Goal: Information Seeking & Learning: Compare options

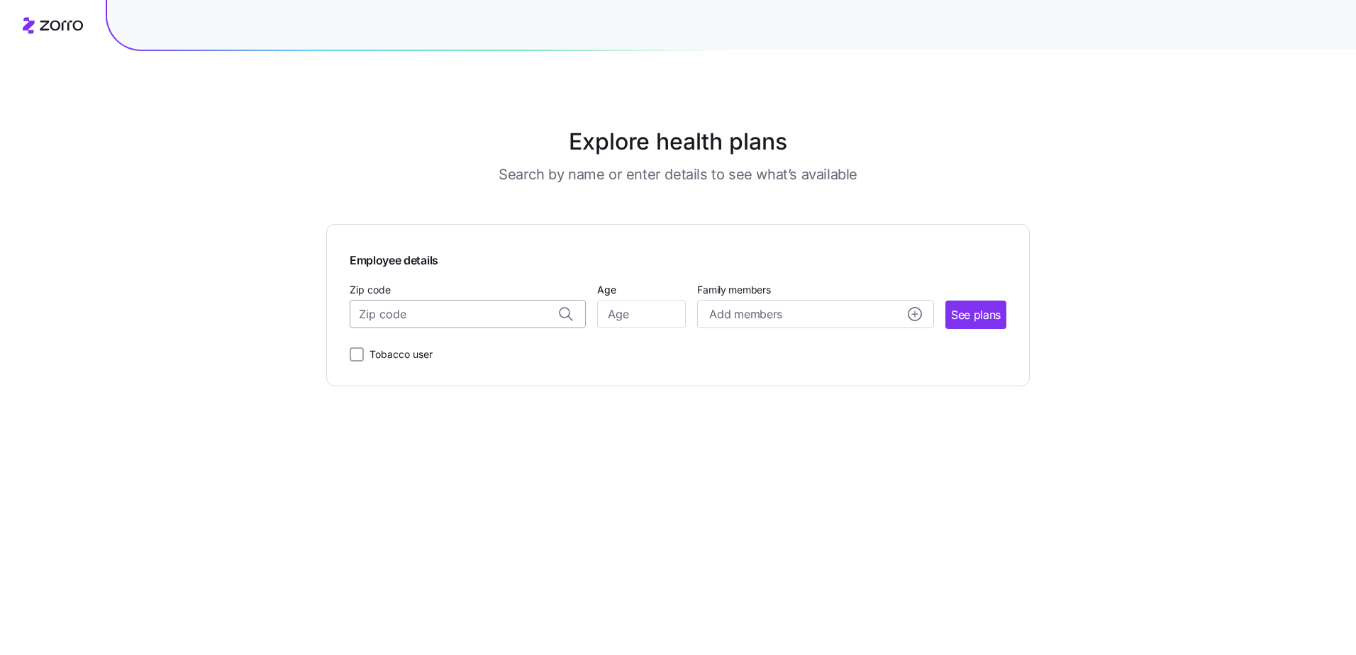
click at [403, 323] on input "Zip code" at bounding box center [468, 314] width 236 height 28
type input "07675"
click at [952, 314] on span "See plans" at bounding box center [976, 315] width 50 height 18
click at [634, 320] on input "Age" at bounding box center [641, 314] width 89 height 28
type input "35"
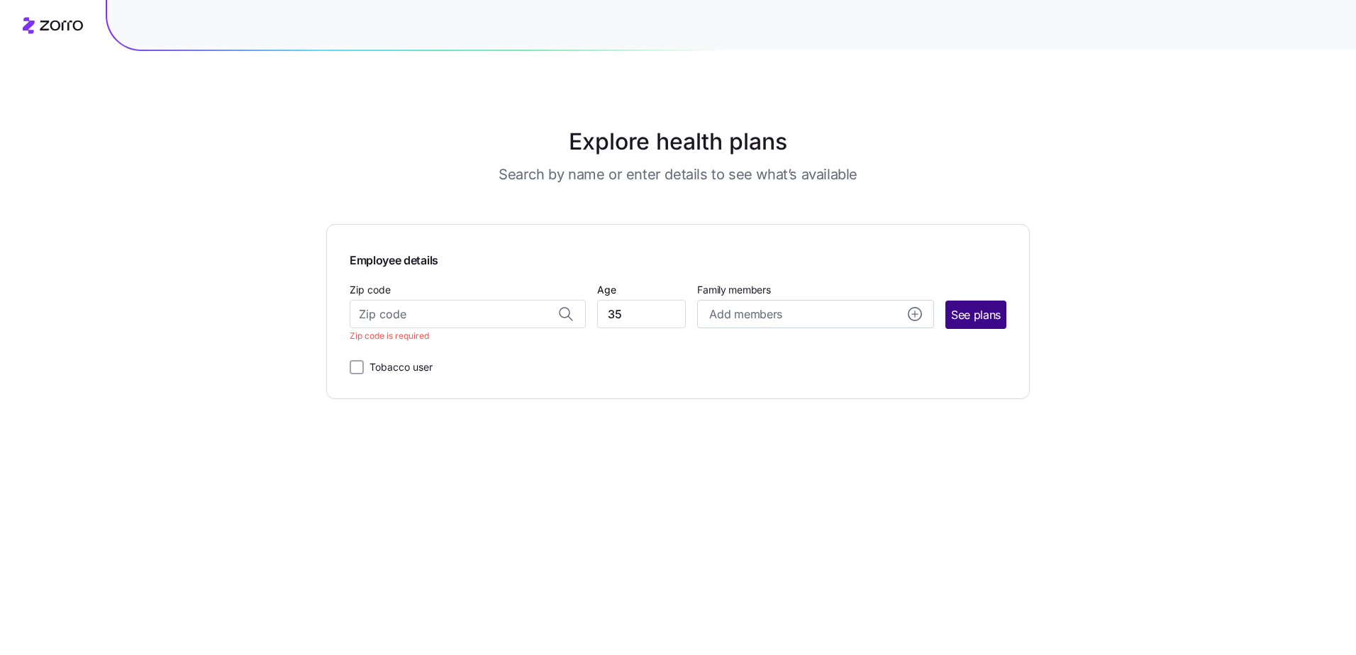
click at [985, 314] on span "See plans" at bounding box center [976, 315] width 50 height 18
click at [410, 310] on input "Zip code" at bounding box center [468, 314] width 236 height 28
click at [453, 362] on div "07675, Bergen County, NJ" at bounding box center [468, 351] width 221 height 29
type input "07675, Bergen County, NJ"
click at [980, 320] on span "See plans" at bounding box center [976, 315] width 50 height 18
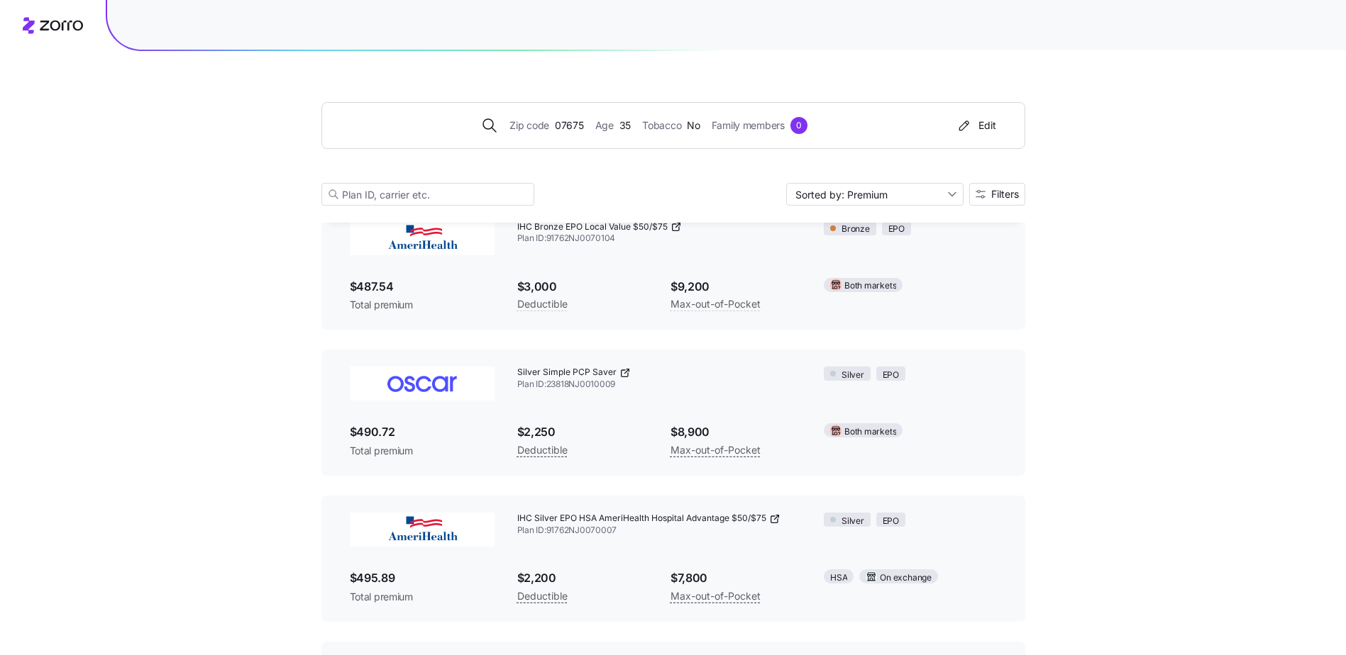
scroll to position [2554, 0]
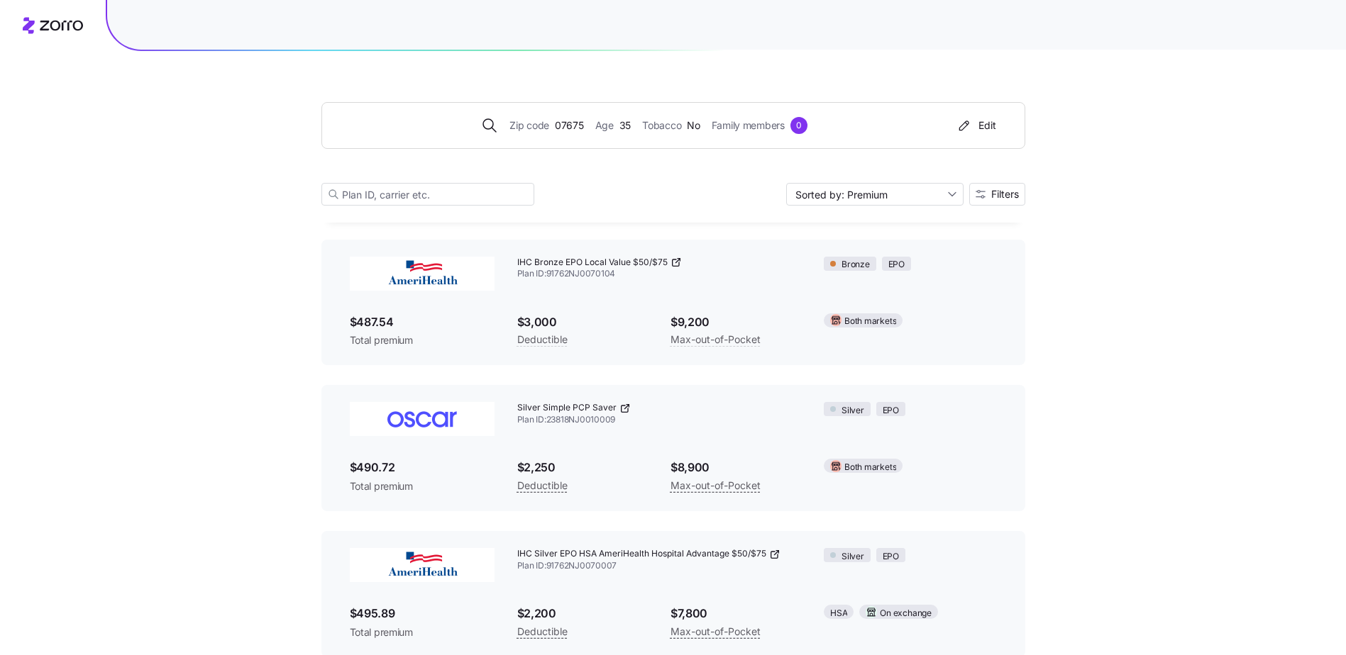
click at [622, 406] on icon at bounding box center [624, 408] width 11 height 11
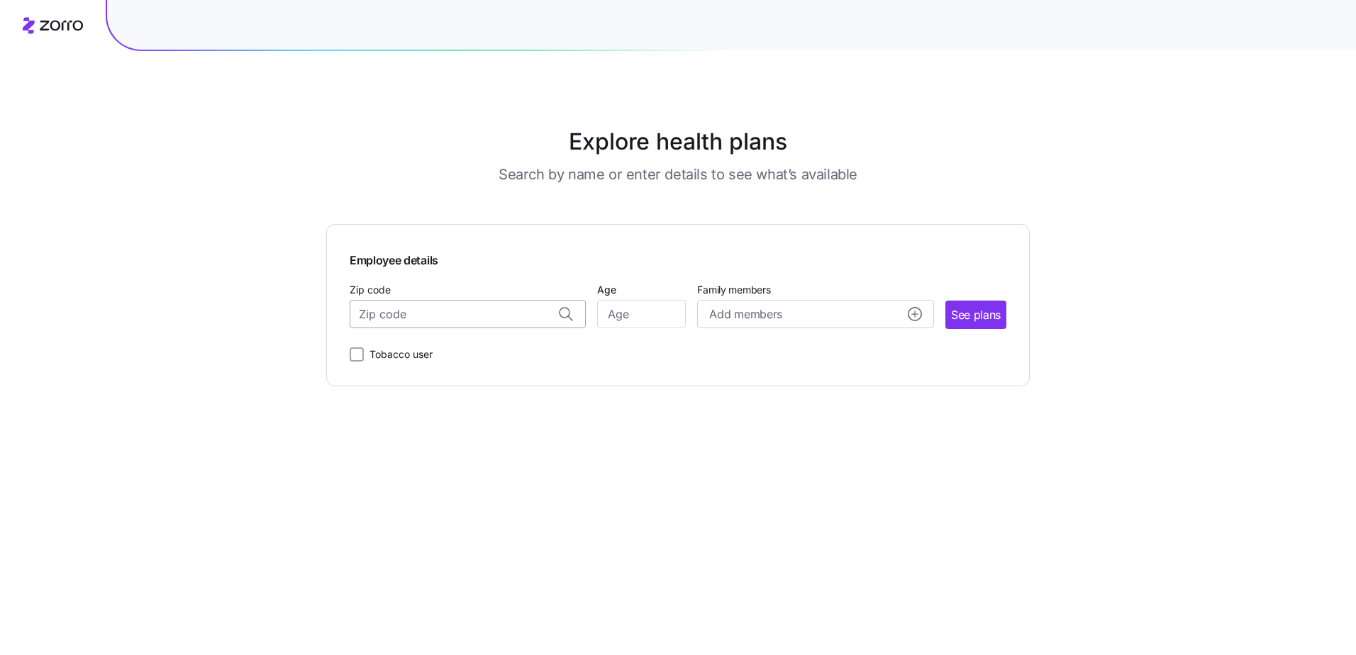
click at [437, 317] on input "Zip code" at bounding box center [468, 314] width 236 height 28
click at [436, 369] on div "21087, [GEOGRAPHIC_DATA], [GEOGRAPHIC_DATA]" at bounding box center [468, 380] width 221 height 29
type input "21087, Harford County, MD"
click at [620, 311] on input "Age" at bounding box center [641, 314] width 89 height 28
type input "35"
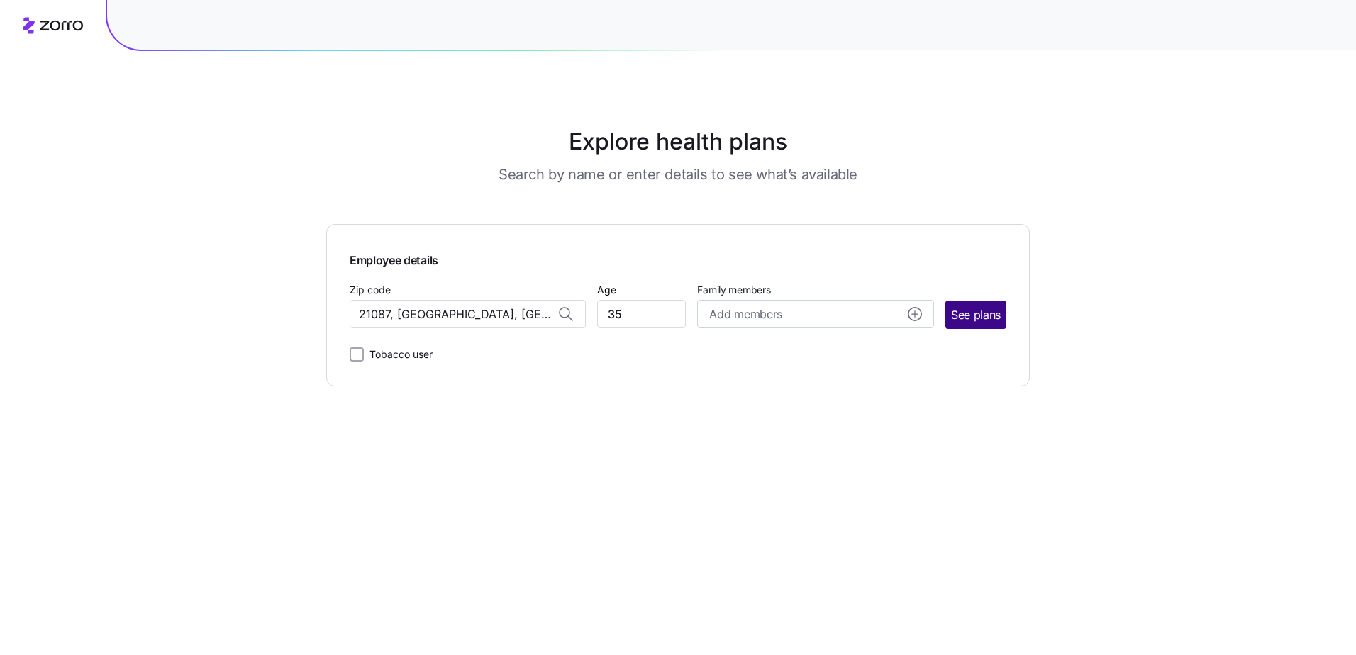
click at [975, 306] on span "See plans" at bounding box center [976, 315] width 50 height 18
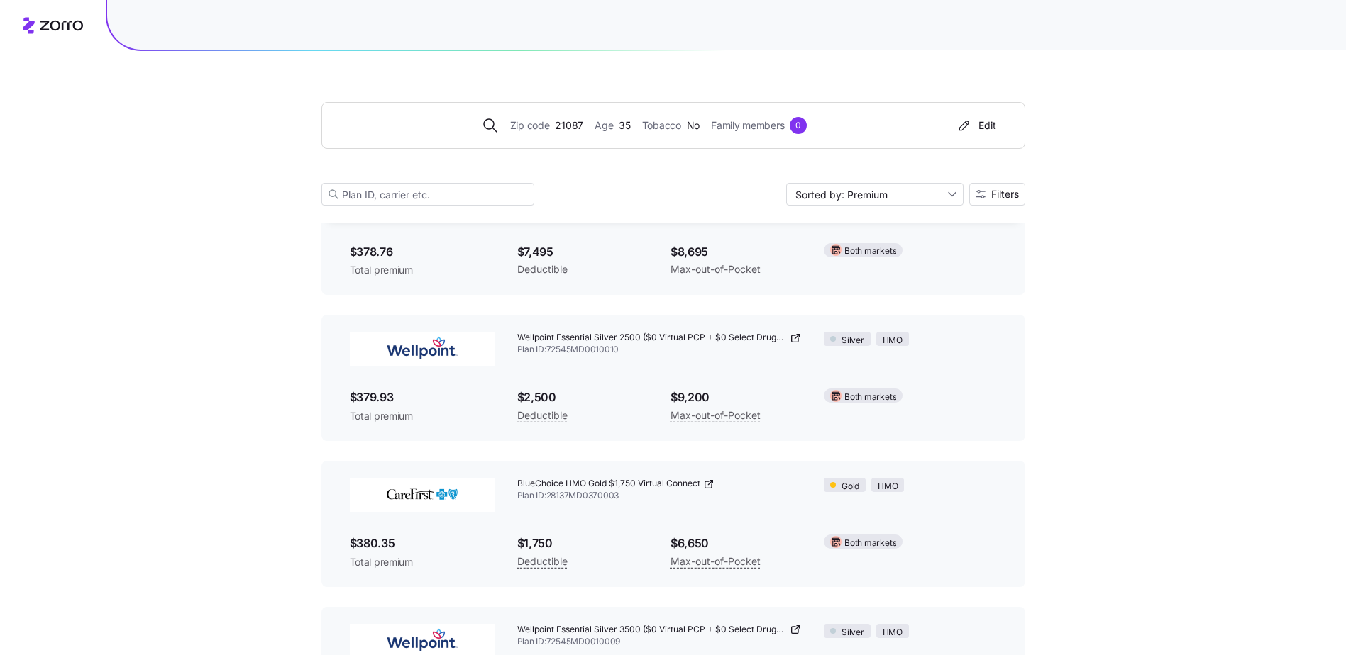
scroll to position [6313, 0]
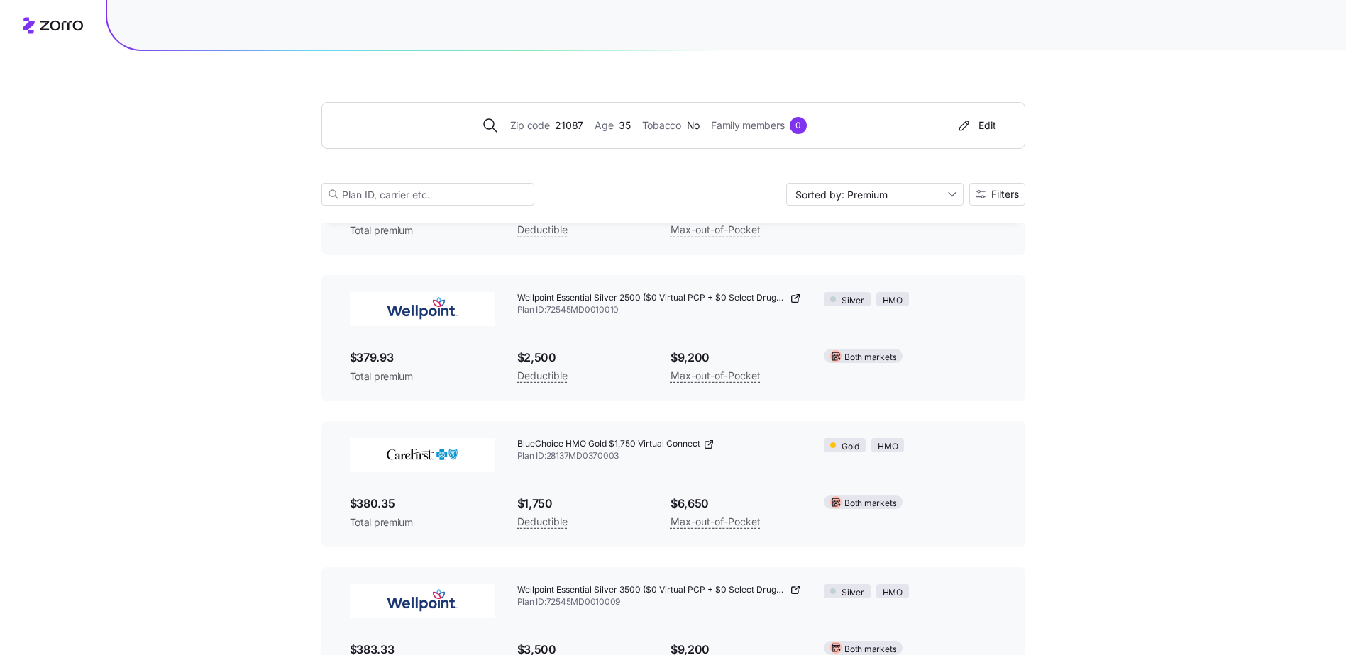
click at [711, 442] on icon at bounding box center [710, 443] width 4 height 4
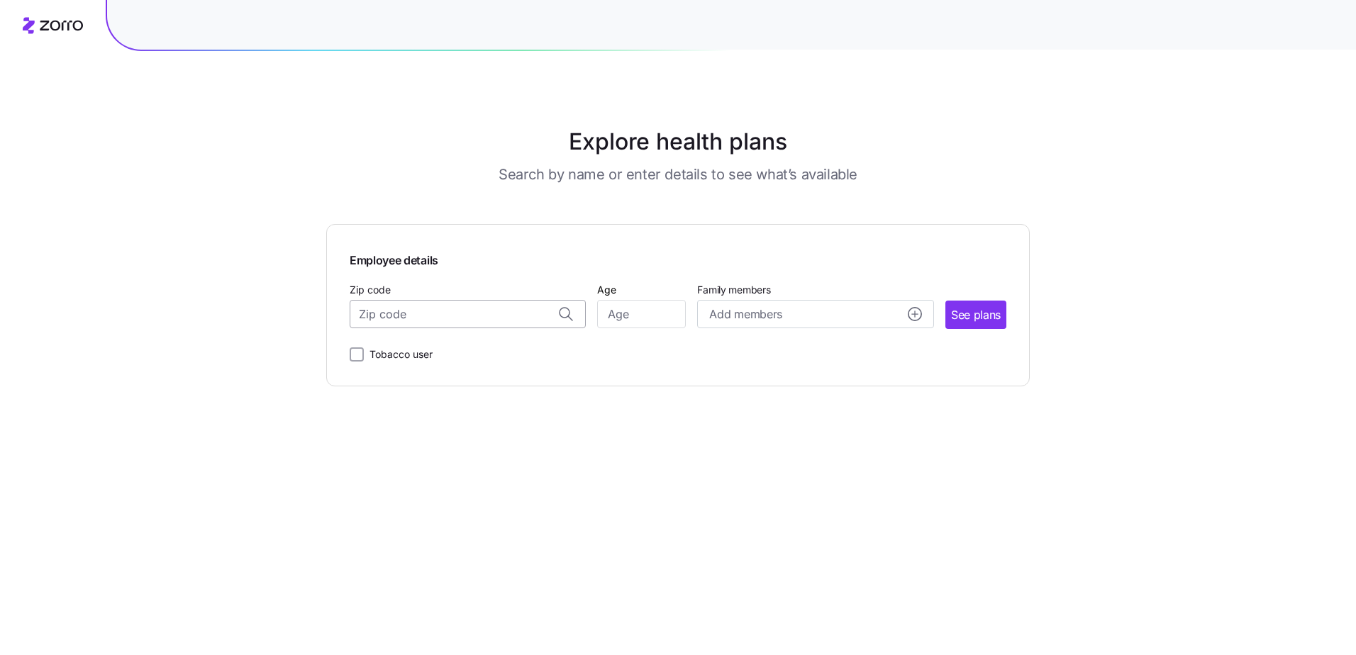
click at [414, 324] on input "Zip code" at bounding box center [468, 314] width 236 height 28
type input "28217"
click at [971, 324] on button "See plans" at bounding box center [976, 315] width 61 height 28
drag, startPoint x: 478, startPoint y: 318, endPoint x: 470, endPoint y: 316, distance: 8.8
click at [477, 318] on input "Zip code" at bounding box center [468, 314] width 236 height 28
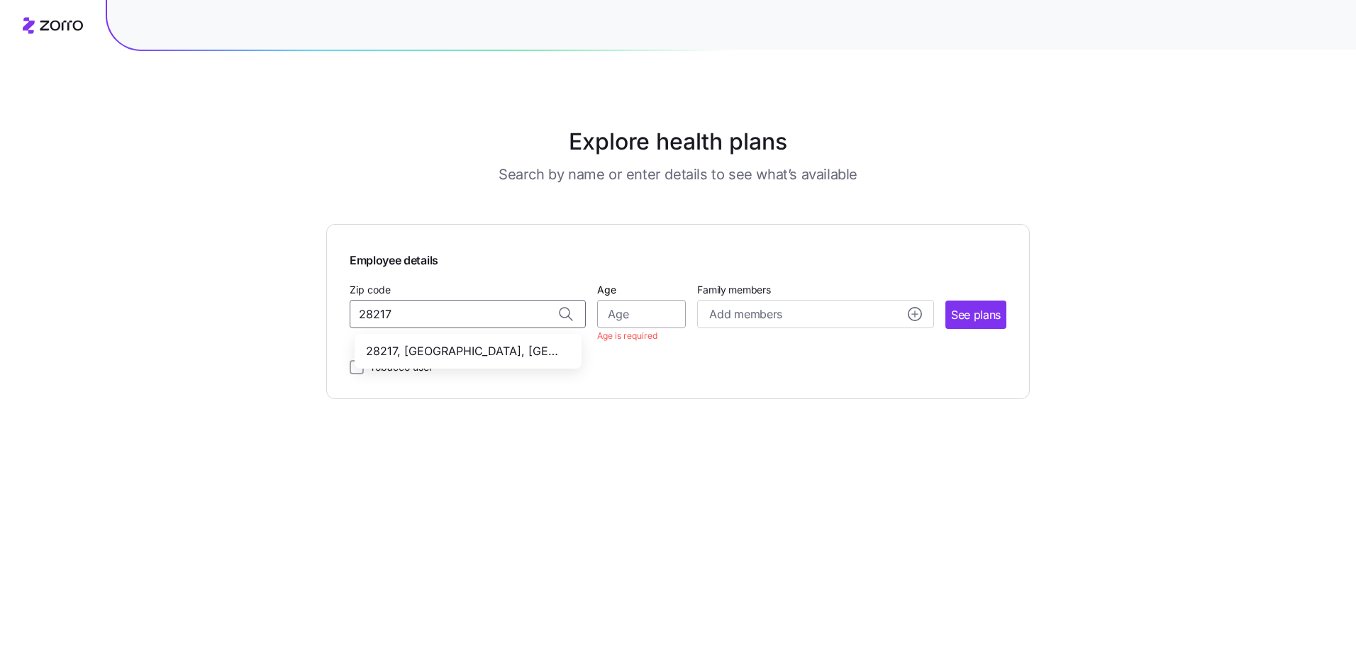
type input "28217"
click at [627, 321] on input "Age" at bounding box center [641, 314] width 89 height 28
type input "35"
click at [522, 320] on input "Zip code" at bounding box center [468, 314] width 236 height 28
click at [526, 343] on span "28217, [GEOGRAPHIC_DATA], [GEOGRAPHIC_DATA]" at bounding box center [465, 352] width 199 height 18
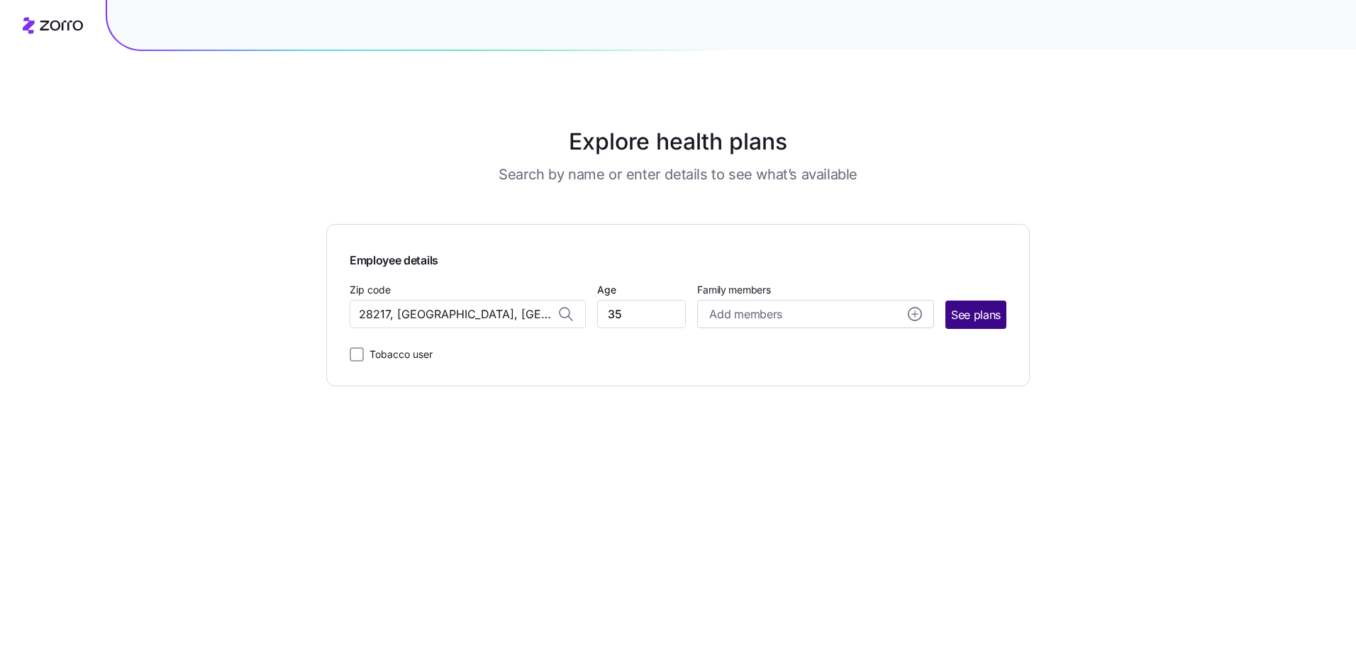
type input "28217, [GEOGRAPHIC_DATA], [GEOGRAPHIC_DATA]"
click at [986, 317] on span "See plans" at bounding box center [976, 315] width 50 height 18
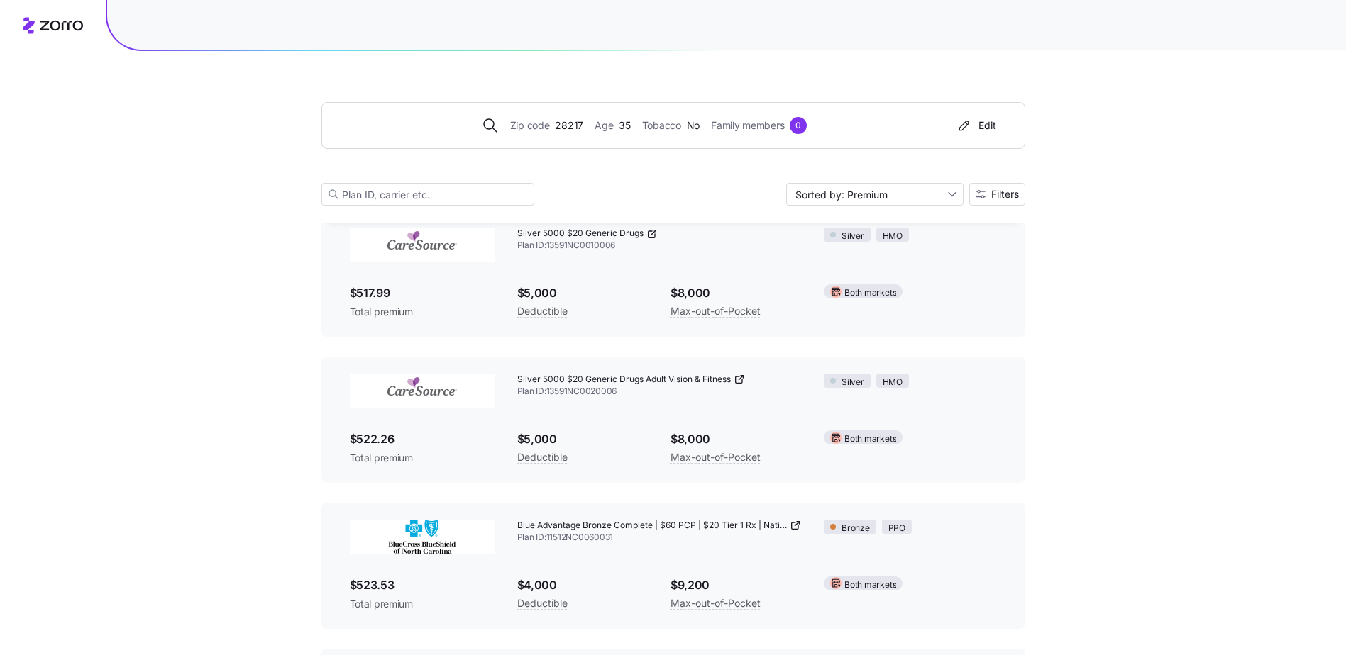
scroll to position [9363, 0]
